Goal: Information Seeking & Learning: Learn about a topic

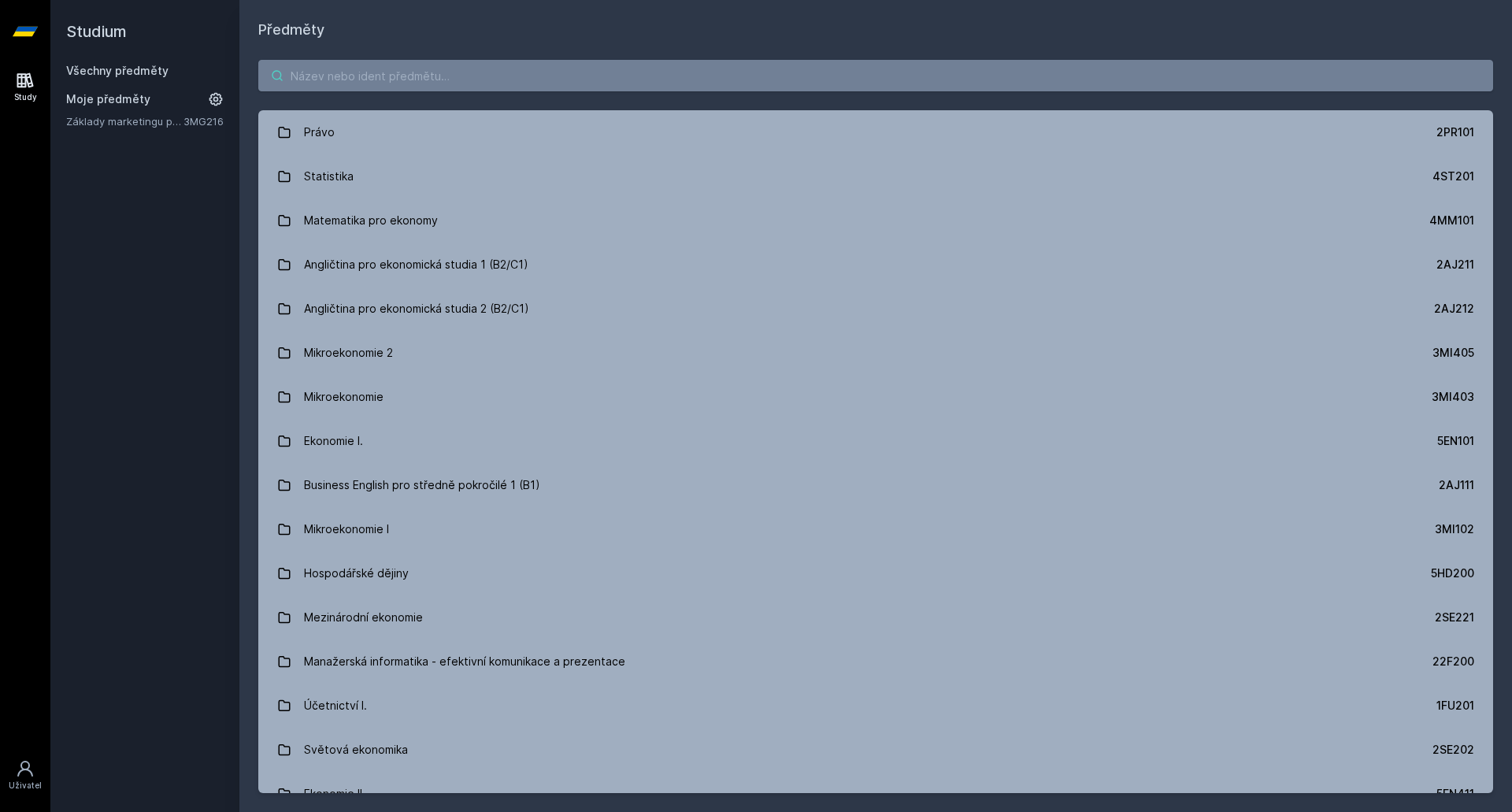
click at [528, 81] on input "search" at bounding box center [875, 75] width 1235 height 31
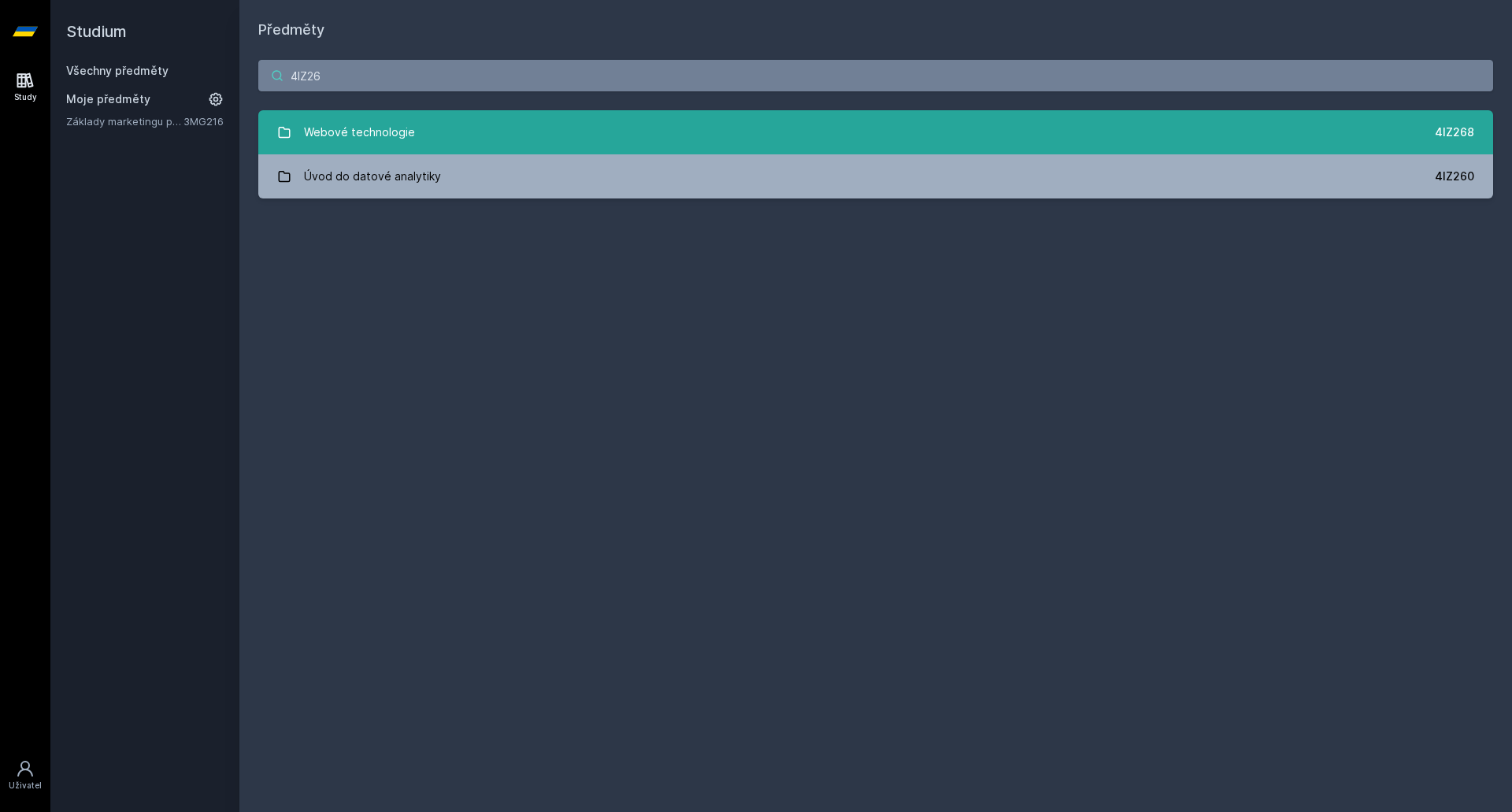
type input "4IZ26"
click at [390, 125] on div "Webové technologie" at bounding box center [359, 132] width 111 height 31
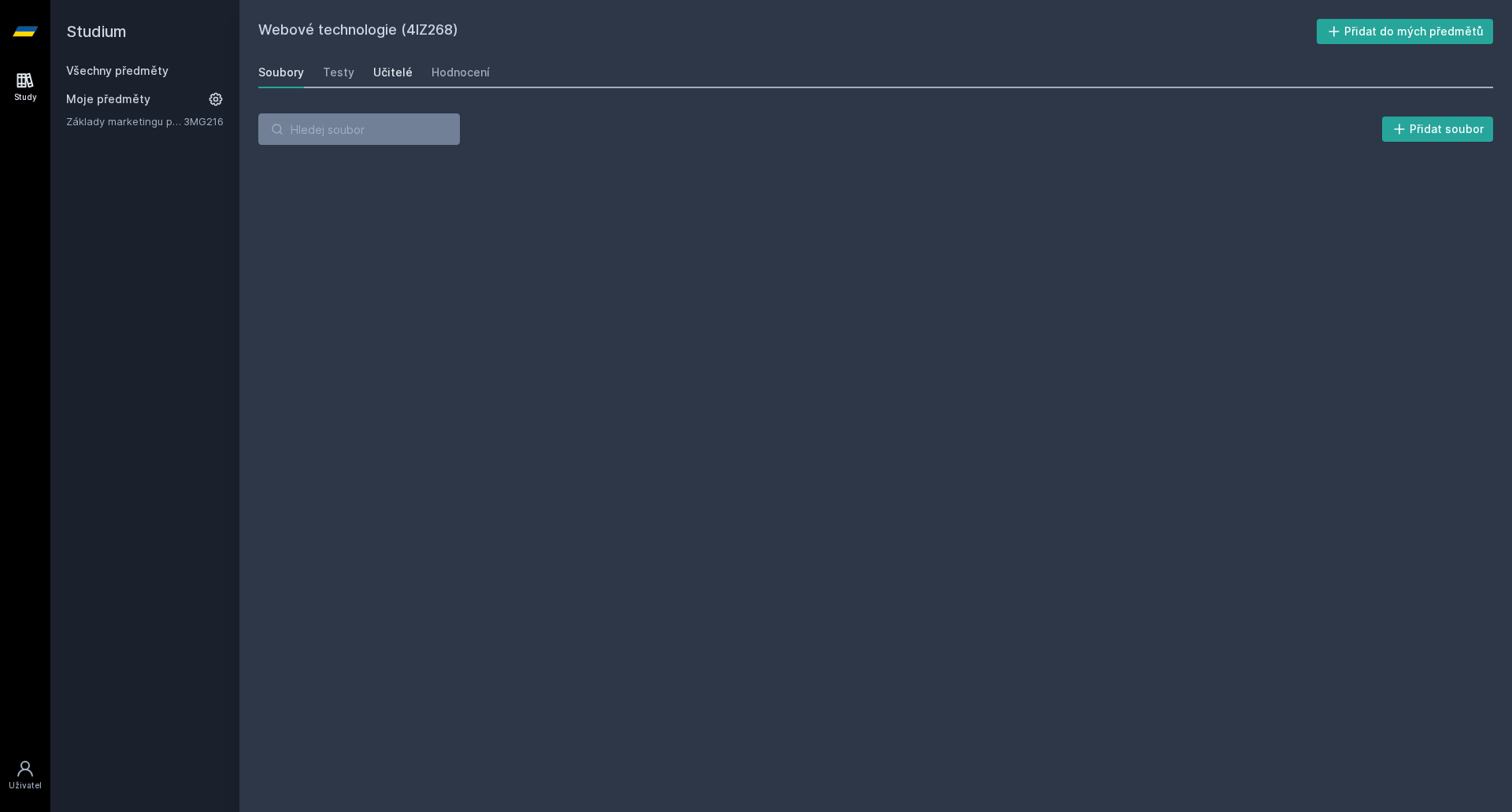
click at [380, 73] on div "Učitelé" at bounding box center [392, 72] width 39 height 16
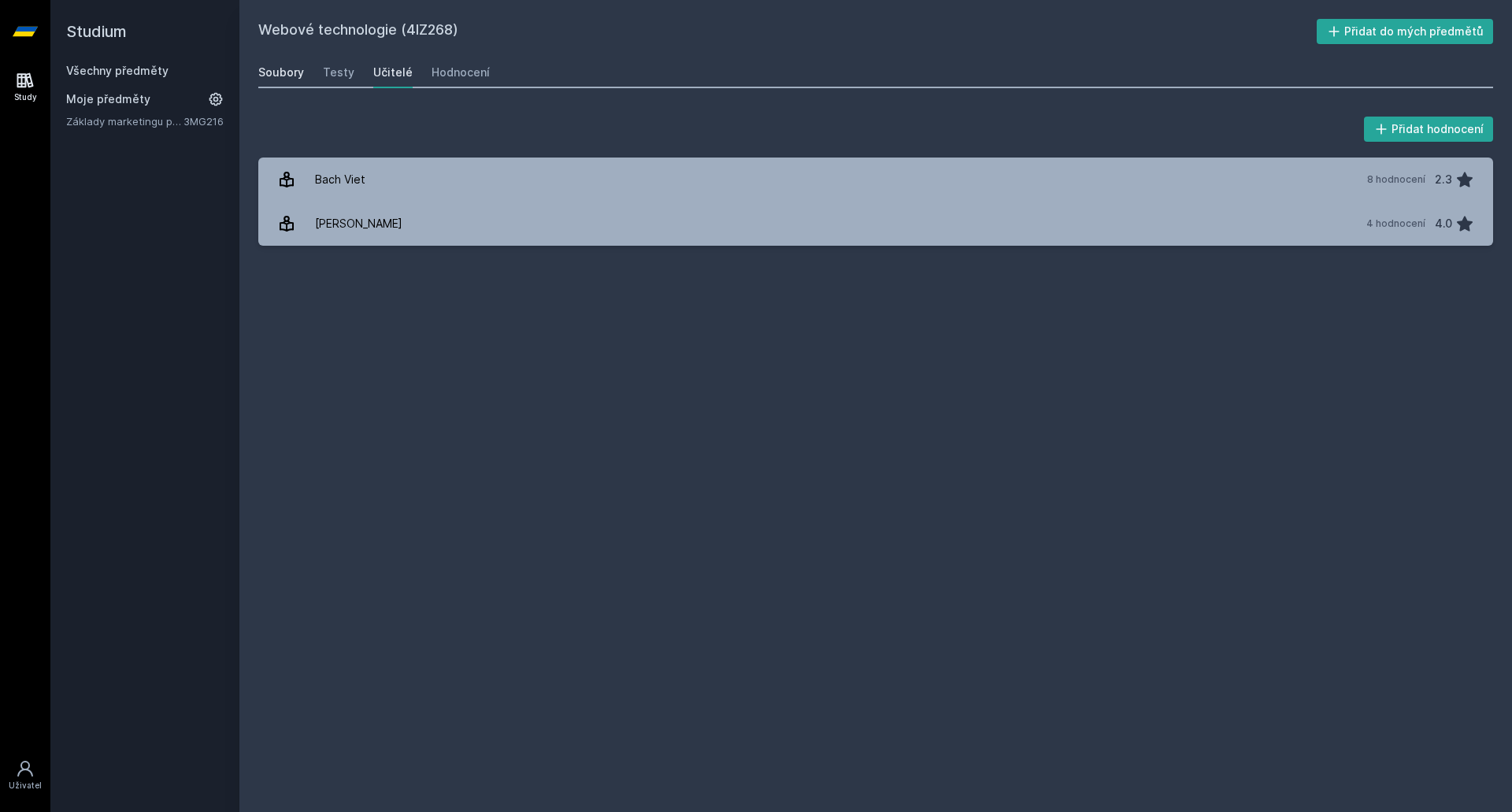
click at [290, 73] on div "Soubory" at bounding box center [281, 72] width 46 height 16
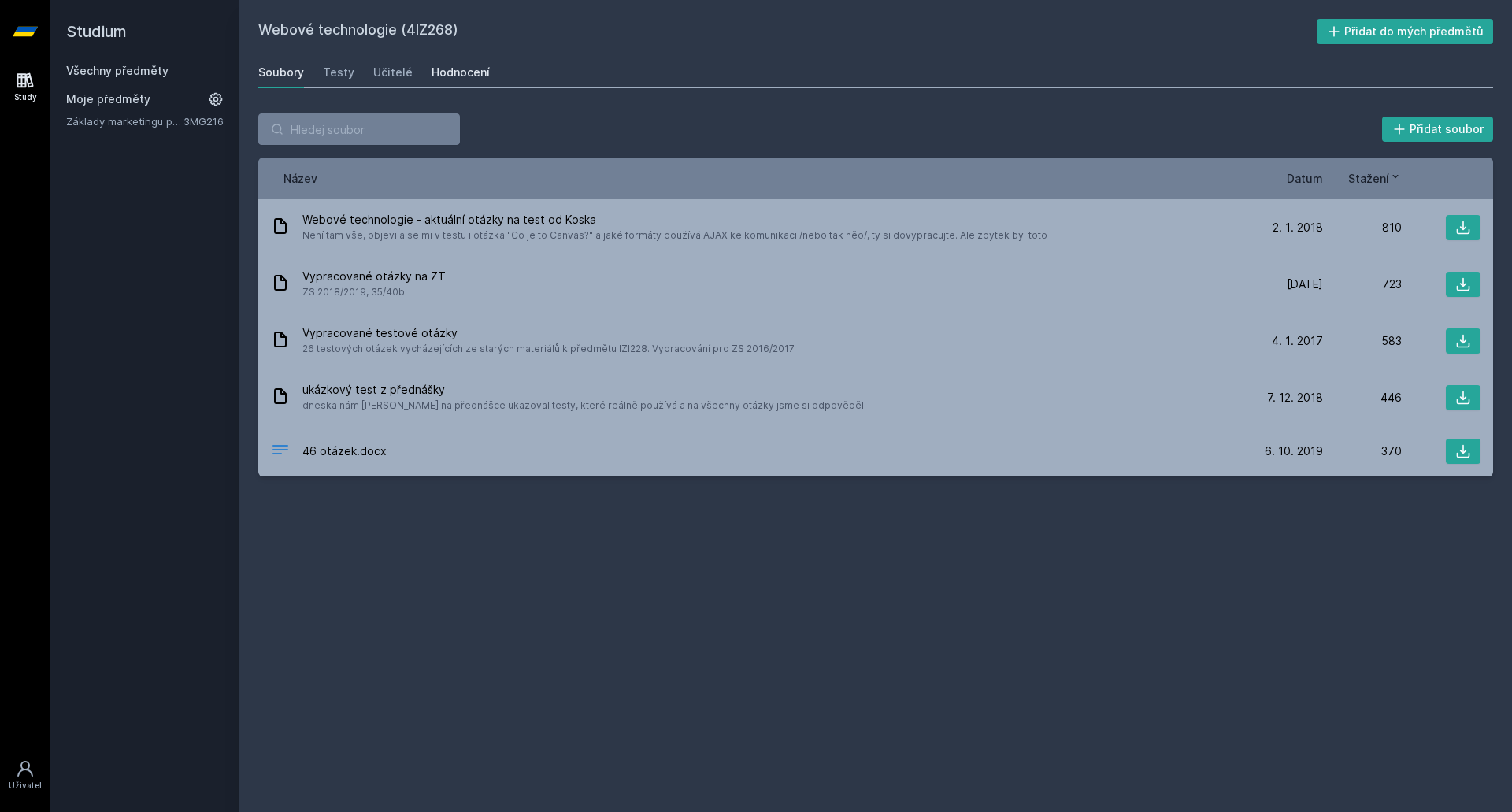
click at [478, 71] on div "Hodnocení" at bounding box center [461, 72] width 59 height 16
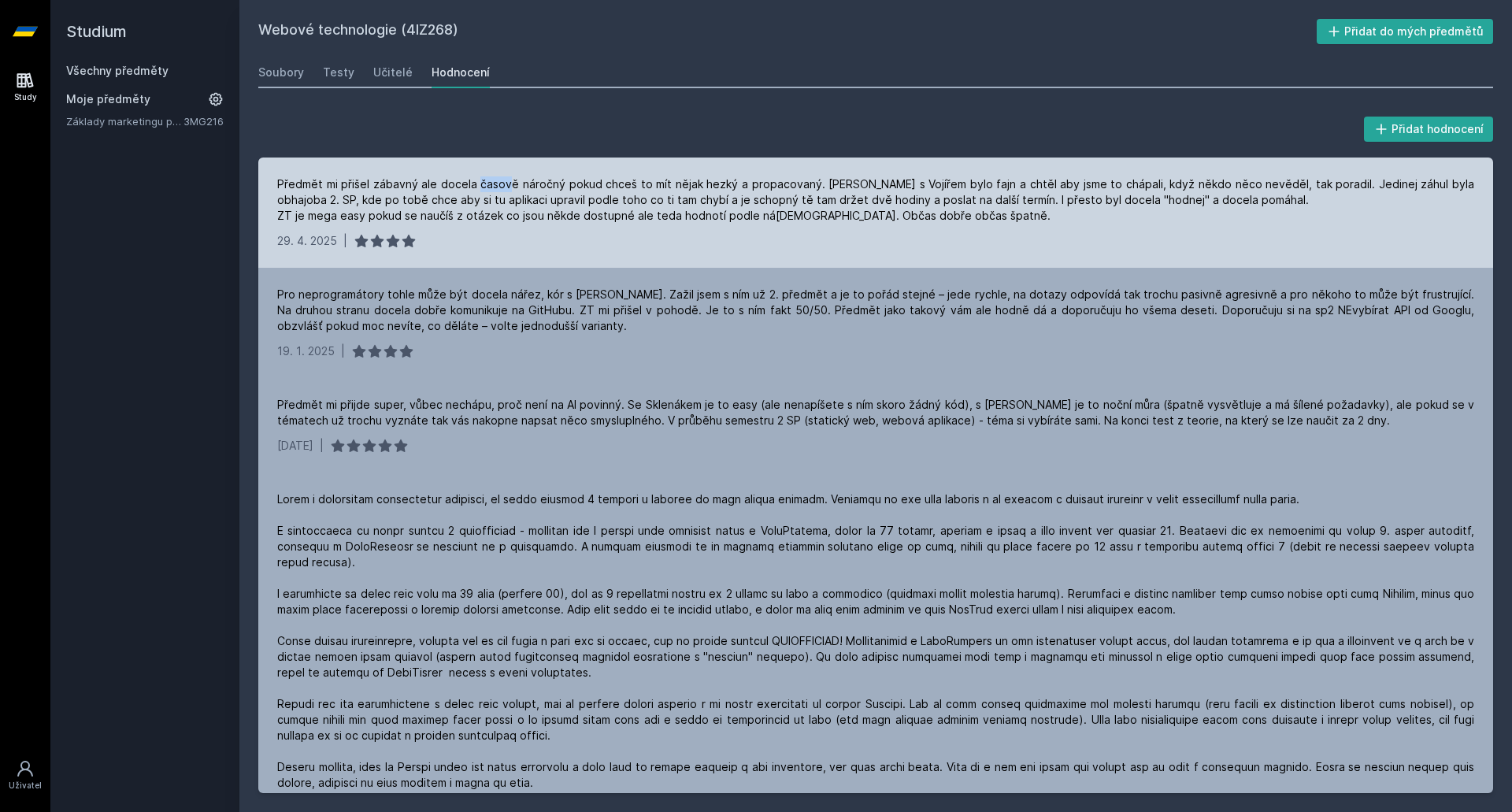
drag, startPoint x: 477, startPoint y: 180, endPoint x: 508, endPoint y: 180, distance: 31.0
click at [508, 180] on div "Předmět mi přišel zábavný ale docela časově náročný pokud chceš to mít nějak he…" at bounding box center [875, 200] width 1197 height 48
click at [552, 184] on div "Předmět mi přišel zábavný ale docela časově náročný pokud chceš to mít nějak he…" at bounding box center [875, 200] width 1197 height 48
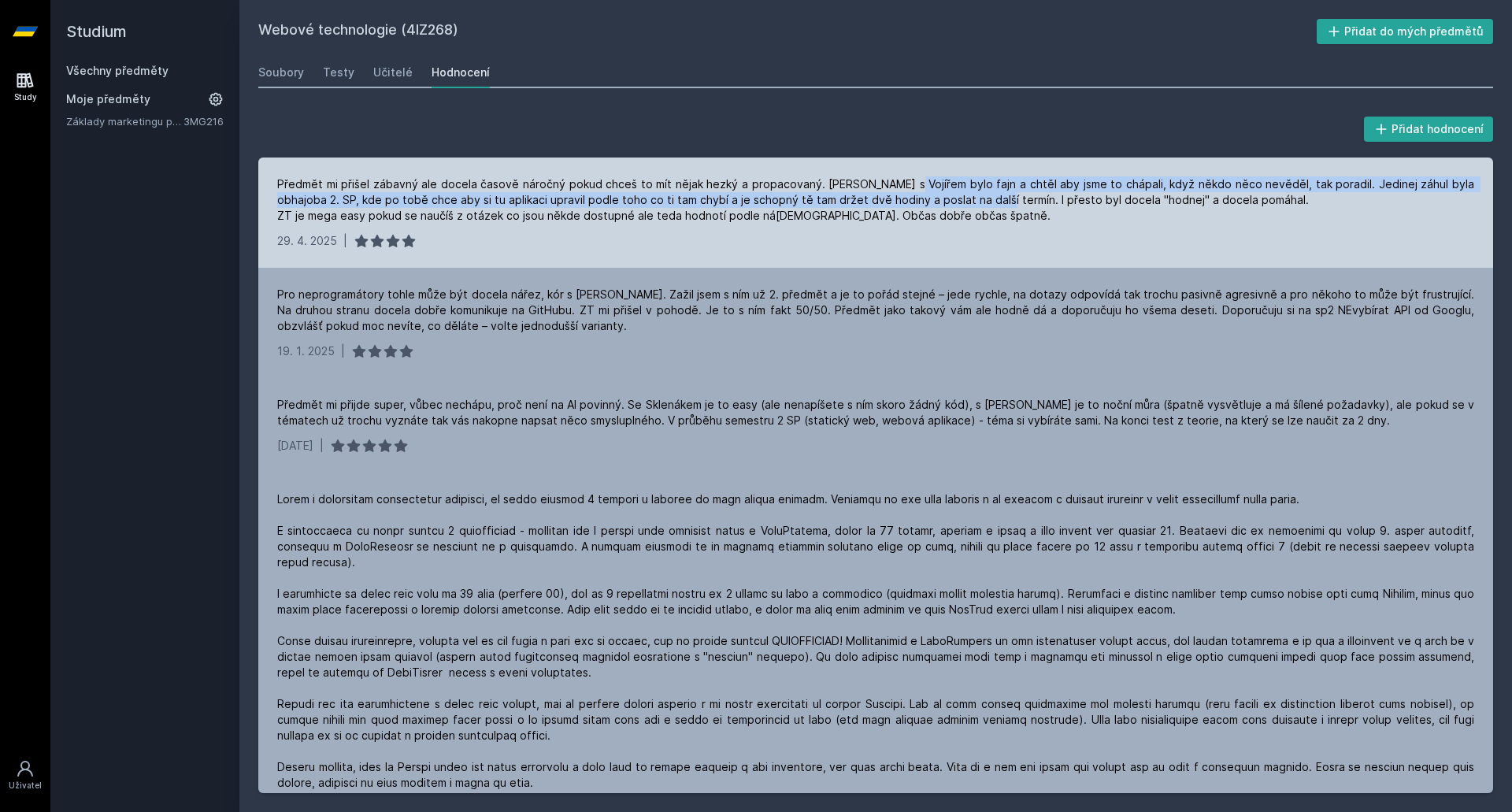
drag, startPoint x: 903, startPoint y: 182, endPoint x: 949, endPoint y: 198, distance: 48.7
click at [949, 198] on div "Předmět mi přišel zábavný ale docela časově náročný pokud chceš to mít nějak he…" at bounding box center [875, 200] width 1197 height 48
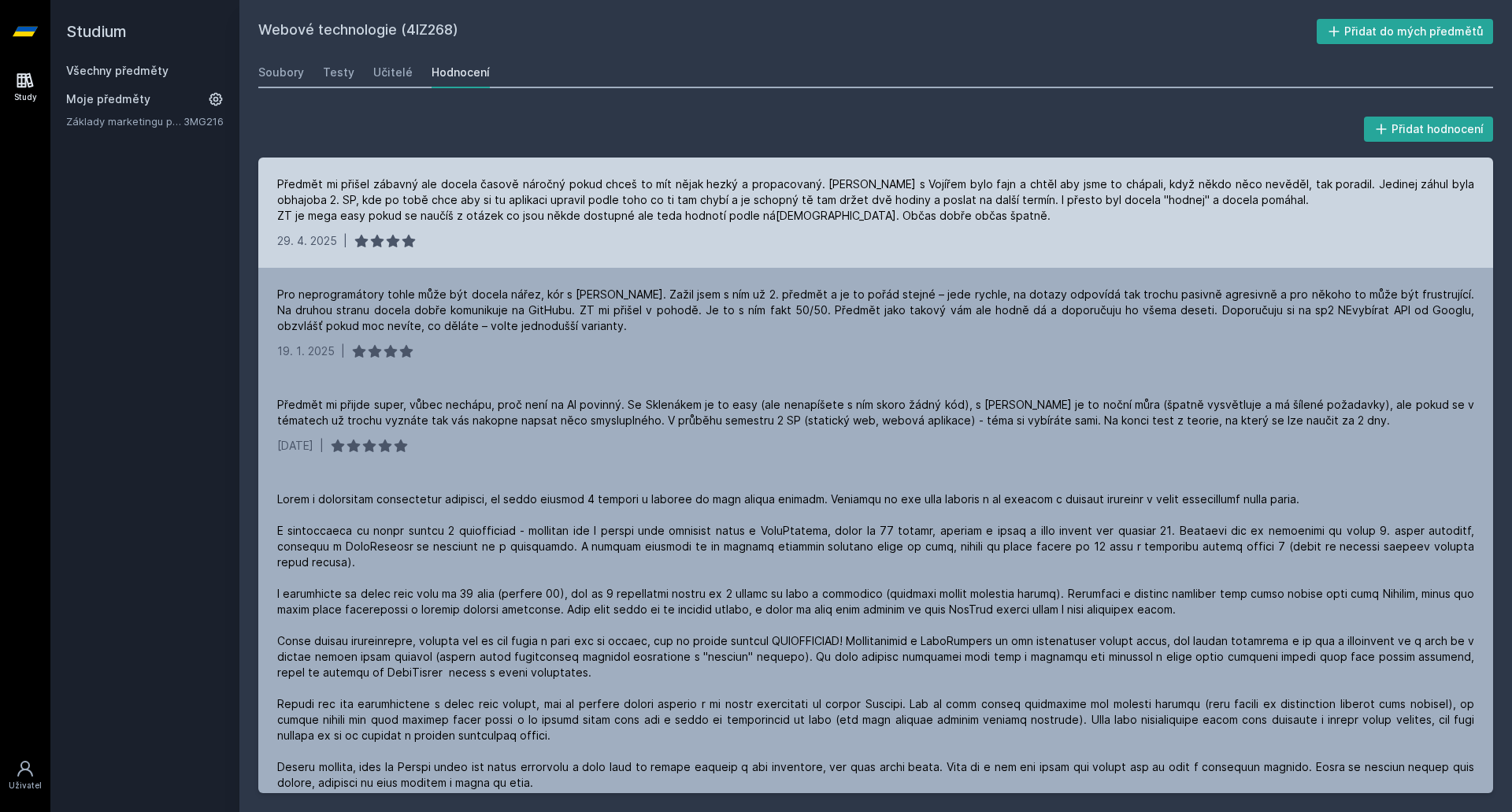
click at [996, 203] on div "Předmět mi přišel zábavný ale docela časově náročný pokud chceš to mít nějak he…" at bounding box center [875, 200] width 1197 height 48
drag, startPoint x: 331, startPoint y: 217, endPoint x: 919, endPoint y: 216, distance: 588.0
click at [919, 216] on div "Předmět mi přišel zábavný ale docela časově náročný pokud chceš to mít nějak he…" at bounding box center [875, 200] width 1197 height 48
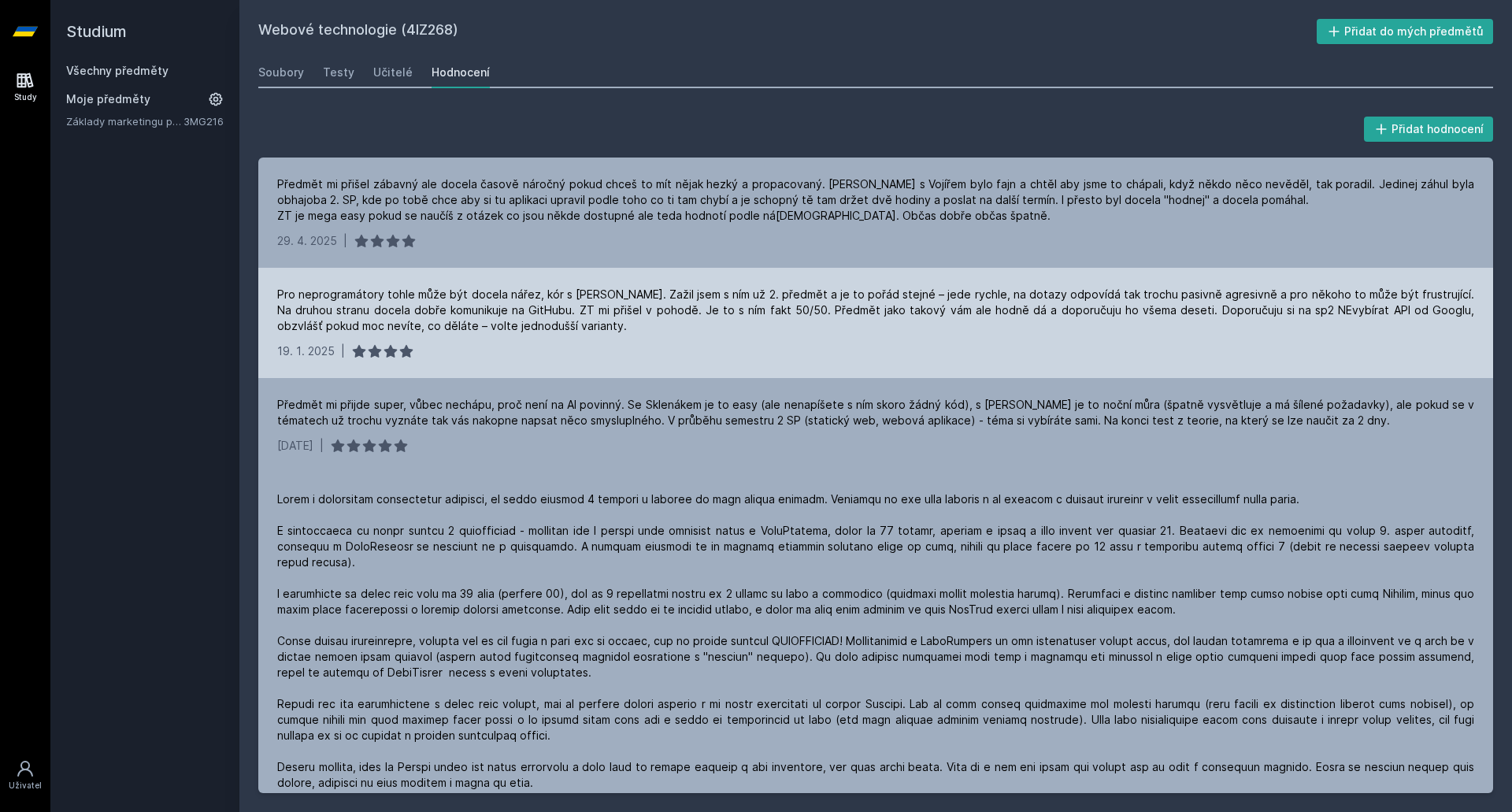
click at [428, 297] on div "Pro neprogramátory tohle může být docela nářez, kór s [PERSON_NAME]. Zažil jsem…" at bounding box center [875, 310] width 1197 height 48
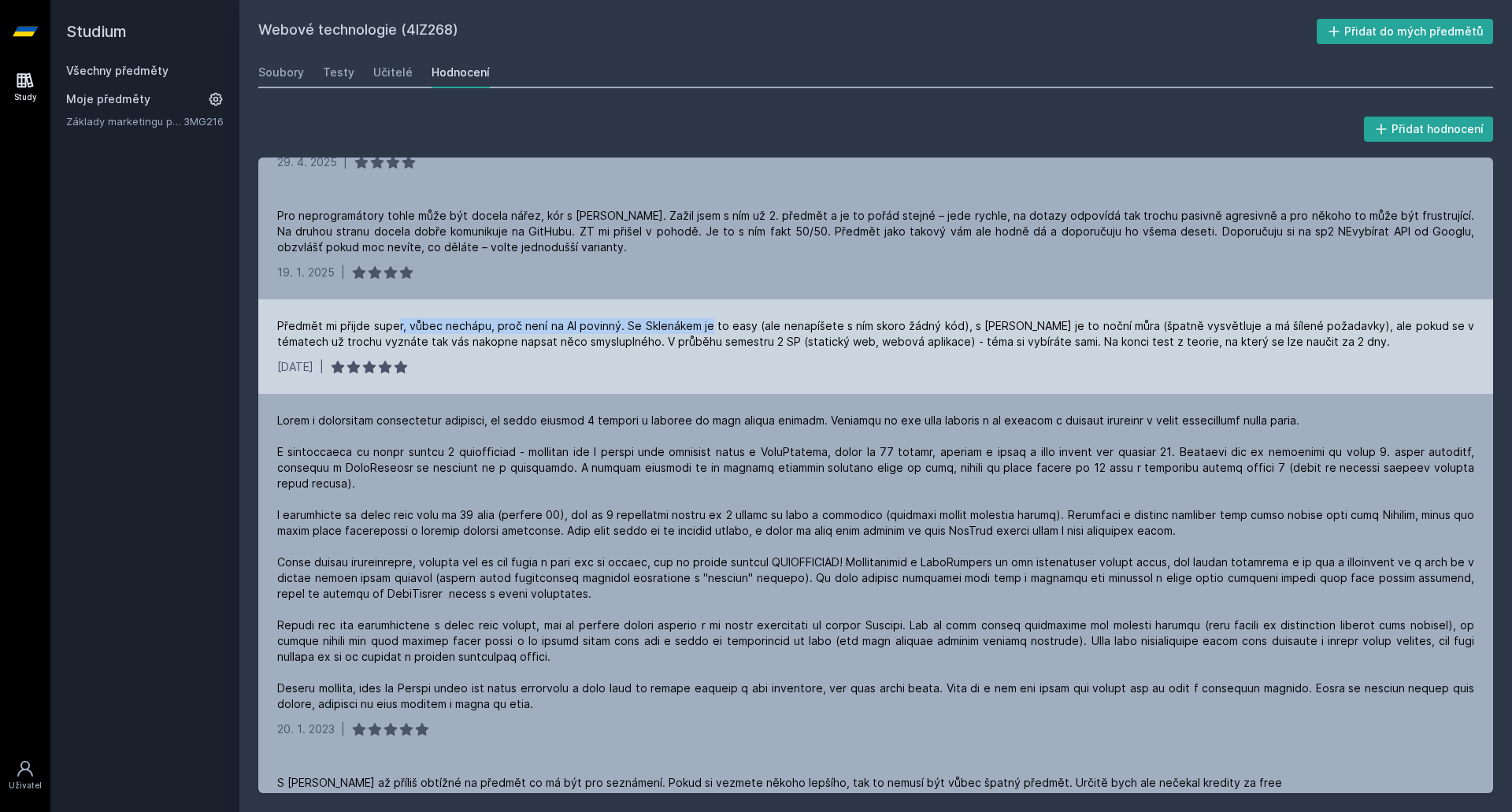
drag, startPoint x: 416, startPoint y: 326, endPoint x: 720, endPoint y: 332, distance: 304.1
click at [720, 332] on div "Předmět mi přijde super, vůbec nechápu, proč není na AI povinný. Se Sklenákem j…" at bounding box center [875, 334] width 1197 height 31
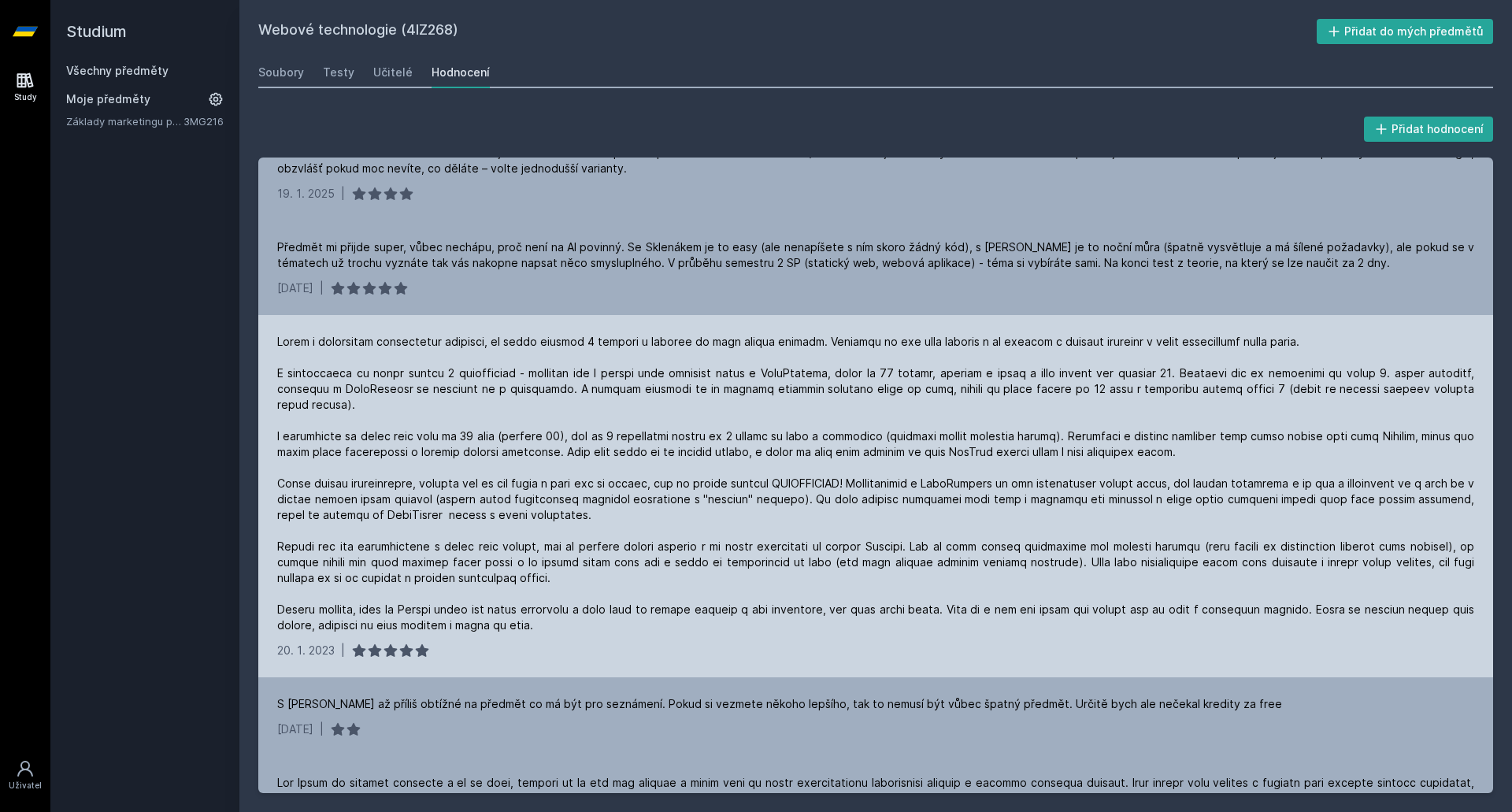
click at [688, 341] on div at bounding box center [875, 483] width 1197 height 299
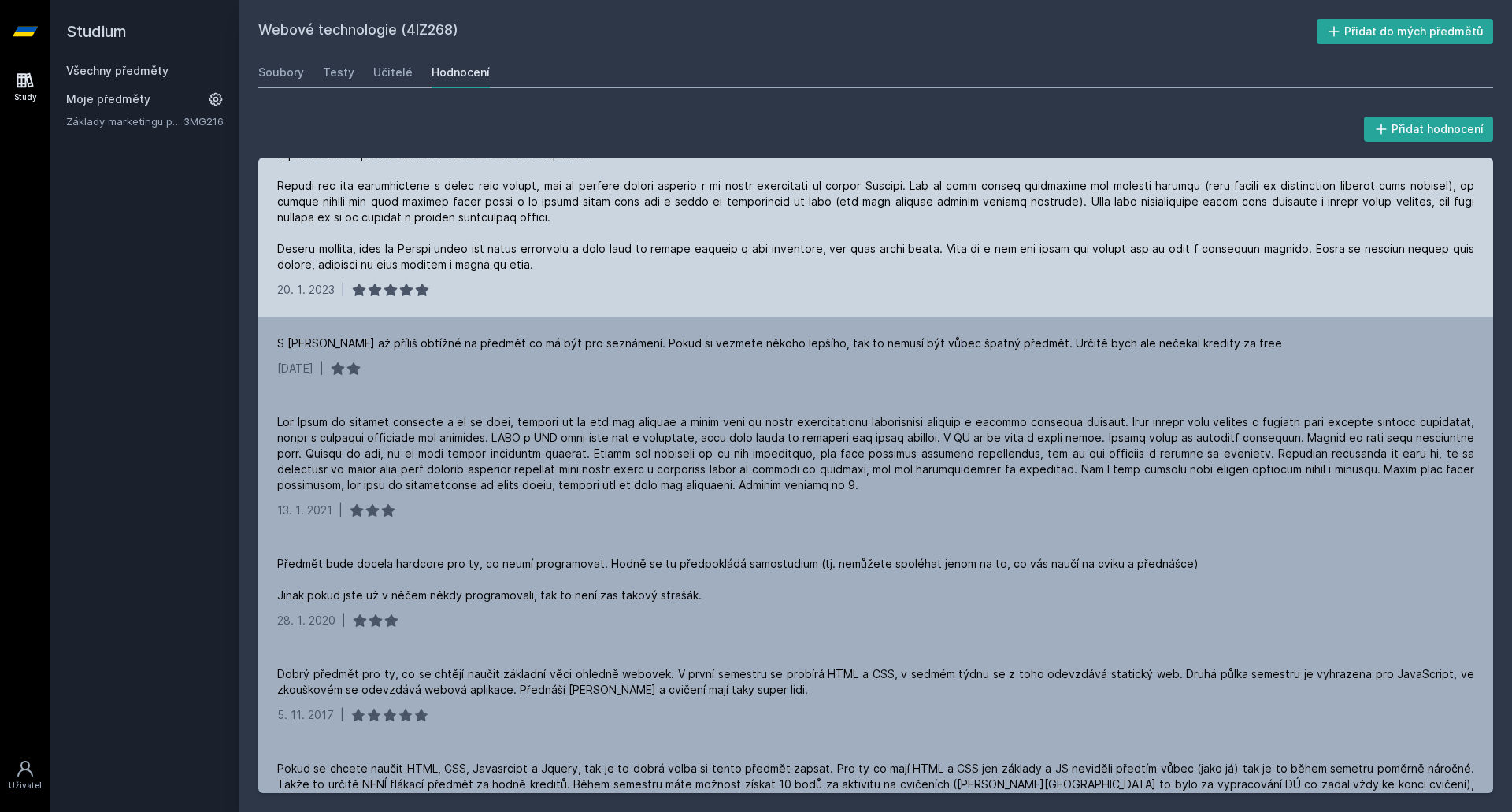
scroll to position [551, 0]
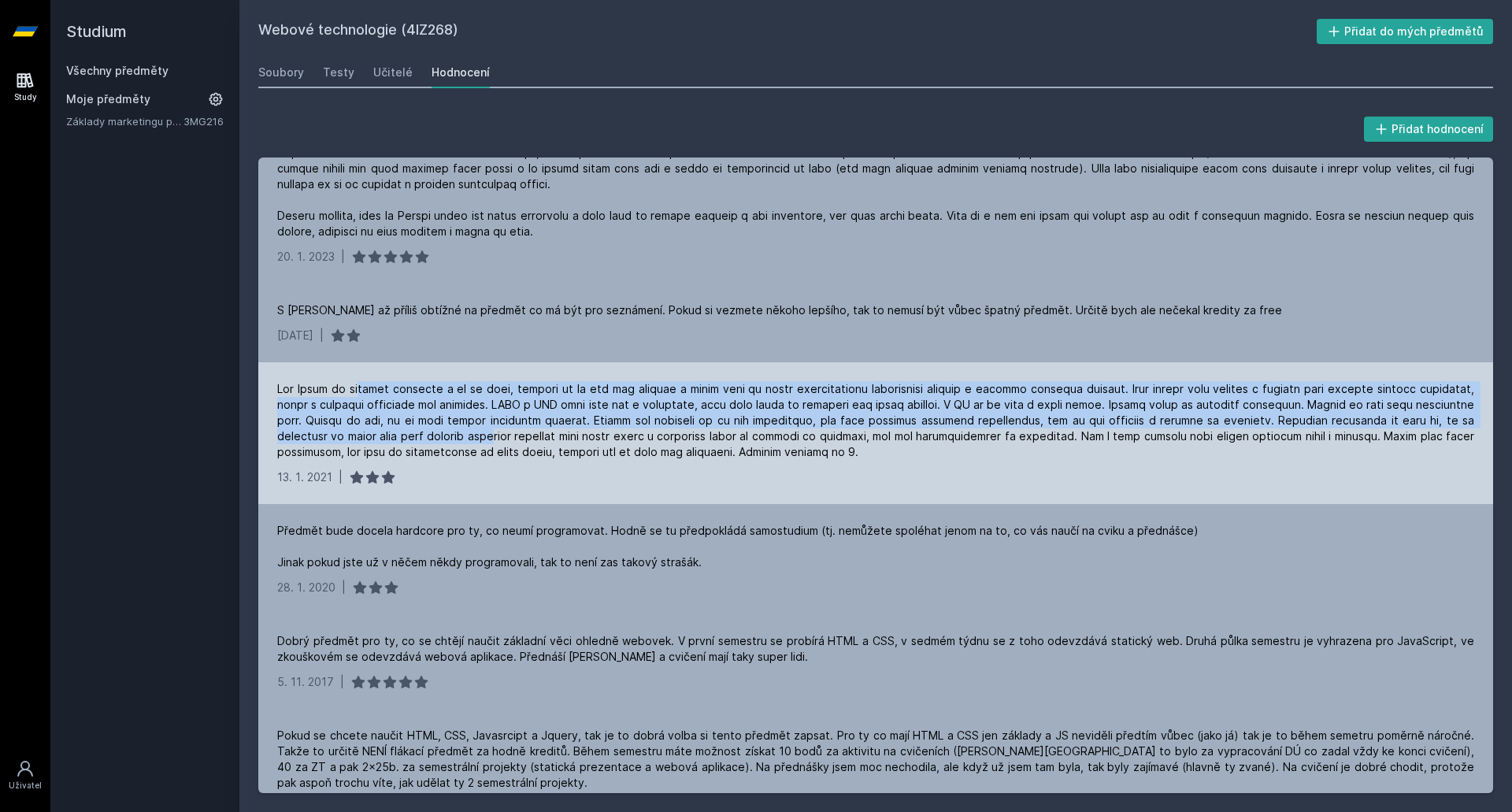
drag, startPoint x: 353, startPoint y: 388, endPoint x: 466, endPoint y: 433, distance: 121.6
click at [445, 442] on div at bounding box center [875, 421] width 1197 height 79
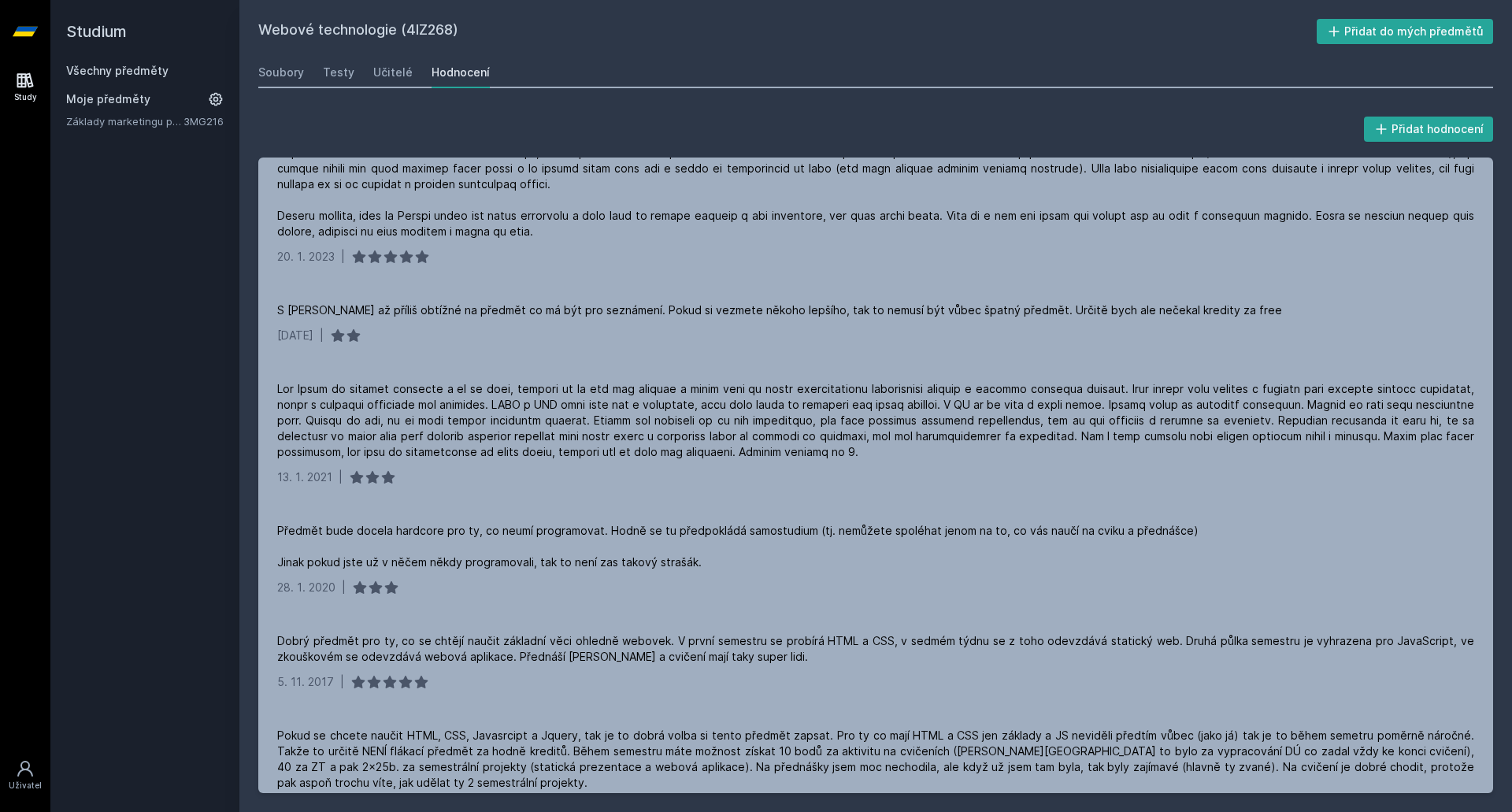
click at [108, 34] on h2 "Studium" at bounding box center [145, 31] width 157 height 63
click at [26, 32] on icon at bounding box center [26, 31] width 26 height 9
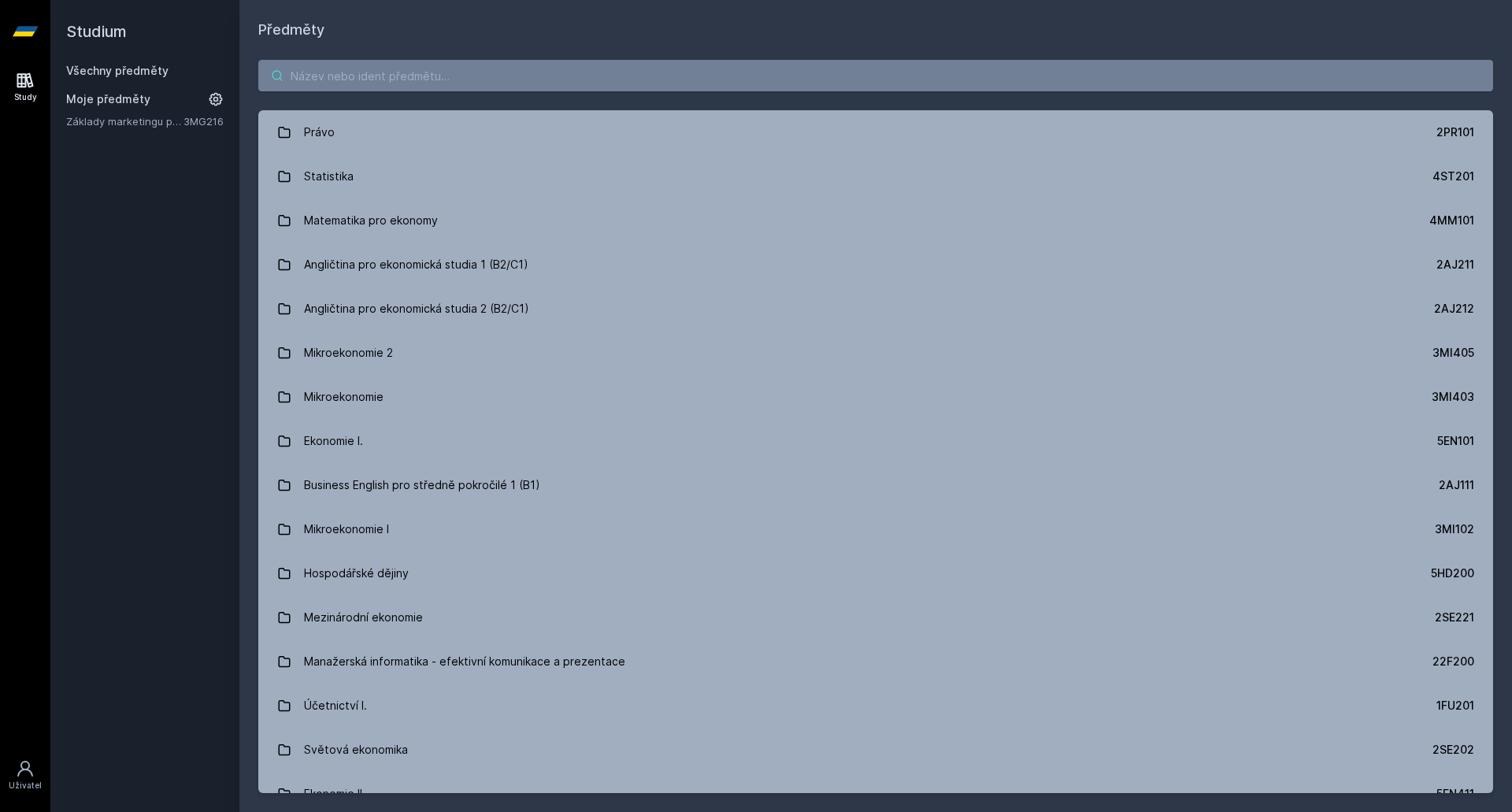
click at [387, 73] on input "search" at bounding box center [875, 75] width 1235 height 31
paste input "4IZ210"
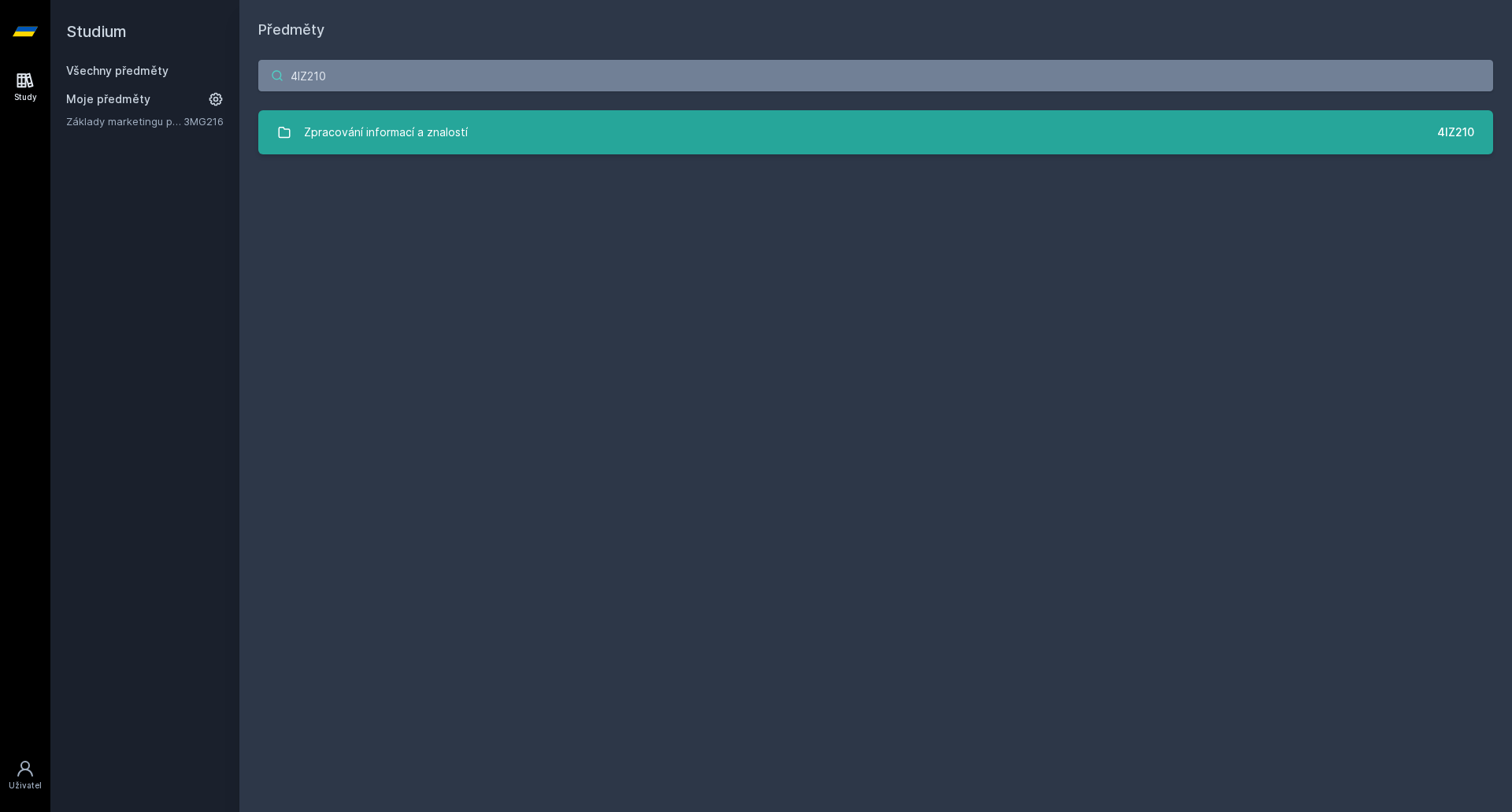
type input "4IZ210"
click at [393, 138] on div "Zpracování informací a znalostí" at bounding box center [385, 132] width 164 height 31
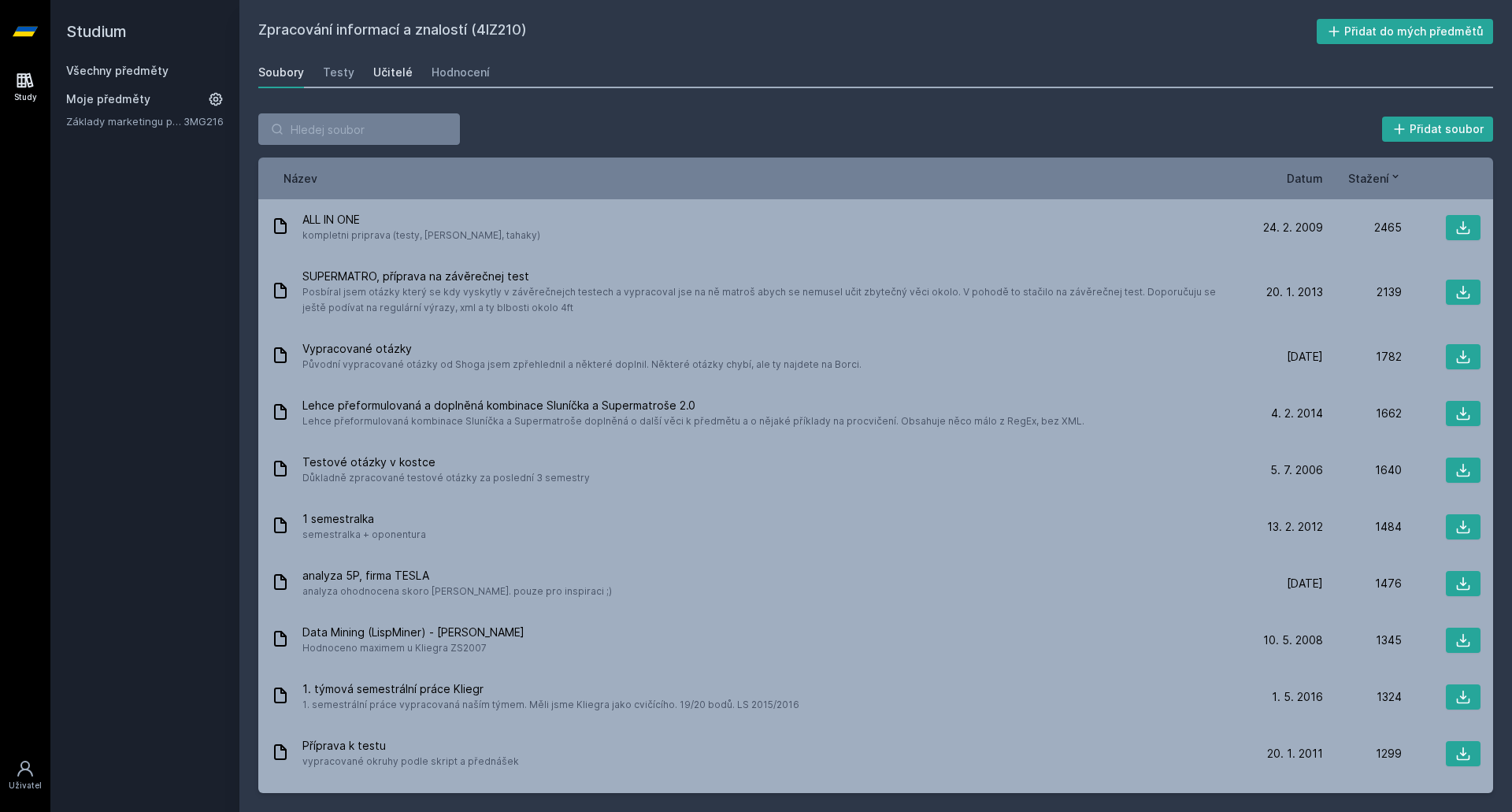
click at [397, 69] on div "Učitelé" at bounding box center [392, 72] width 39 height 16
